Goal: Task Accomplishment & Management: Use online tool/utility

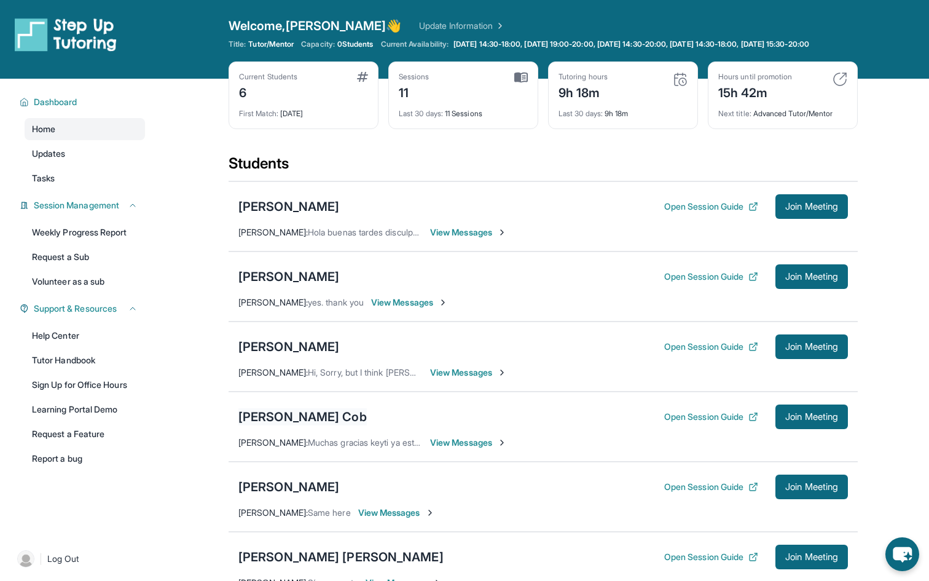
scroll to position [103, 0]
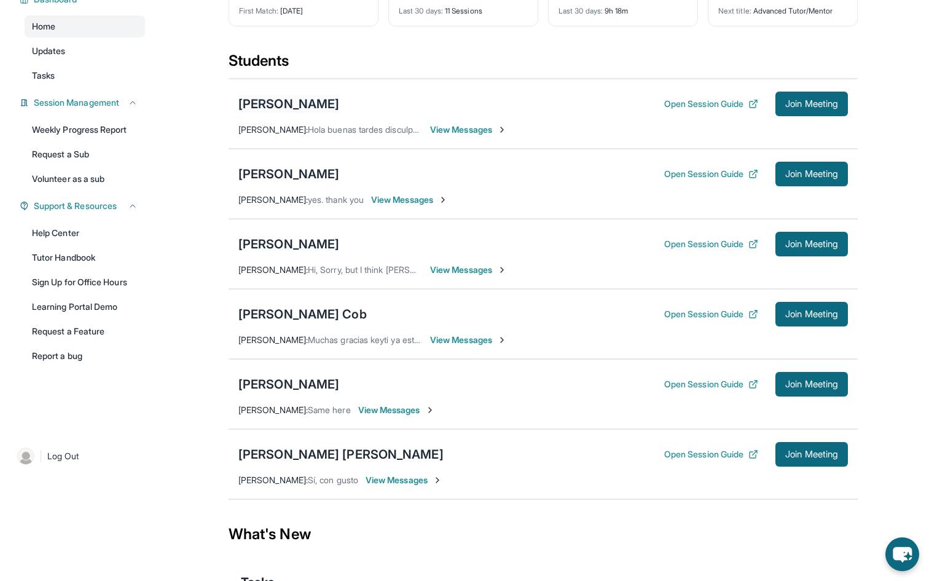
click at [274, 112] on div "Nataly Valle" at bounding box center [288, 103] width 101 height 17
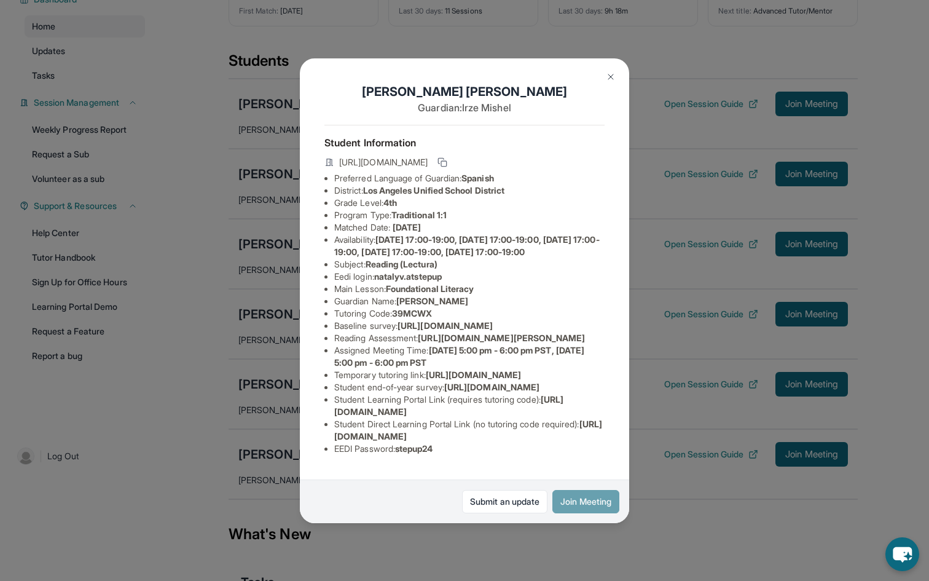
click at [565, 505] on button "Join Meeting" at bounding box center [586, 501] width 67 height 23
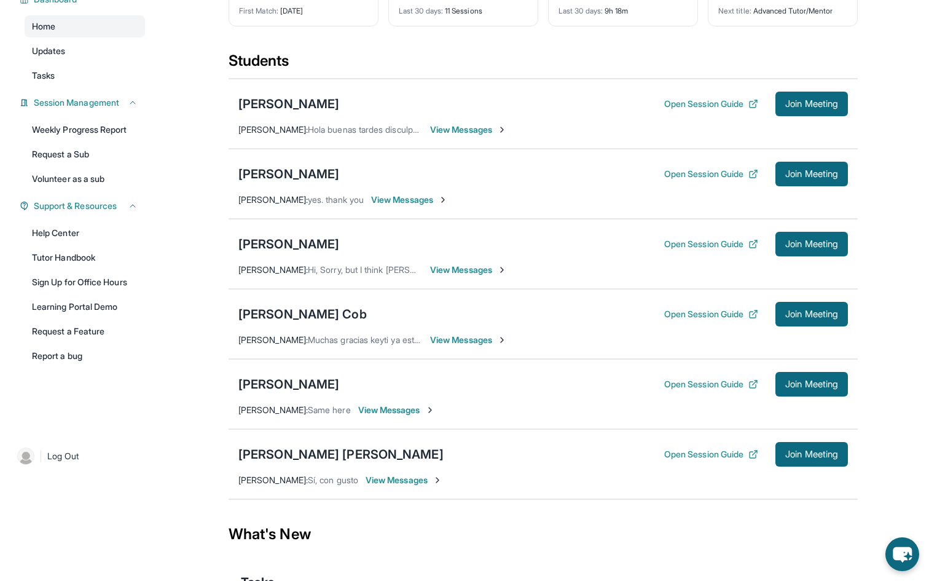
scroll to position [0, 0]
